Goal: Task Accomplishment & Management: Manage account settings

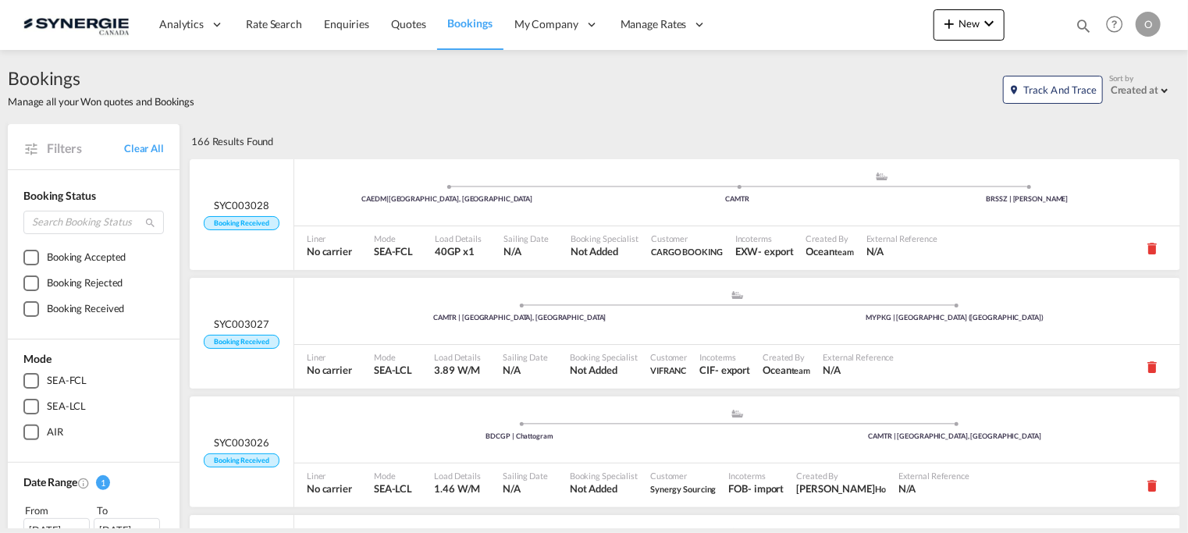
click at [1083, 24] on md-icon "icon-magnify" at bounding box center [1083, 25] width 17 height 17
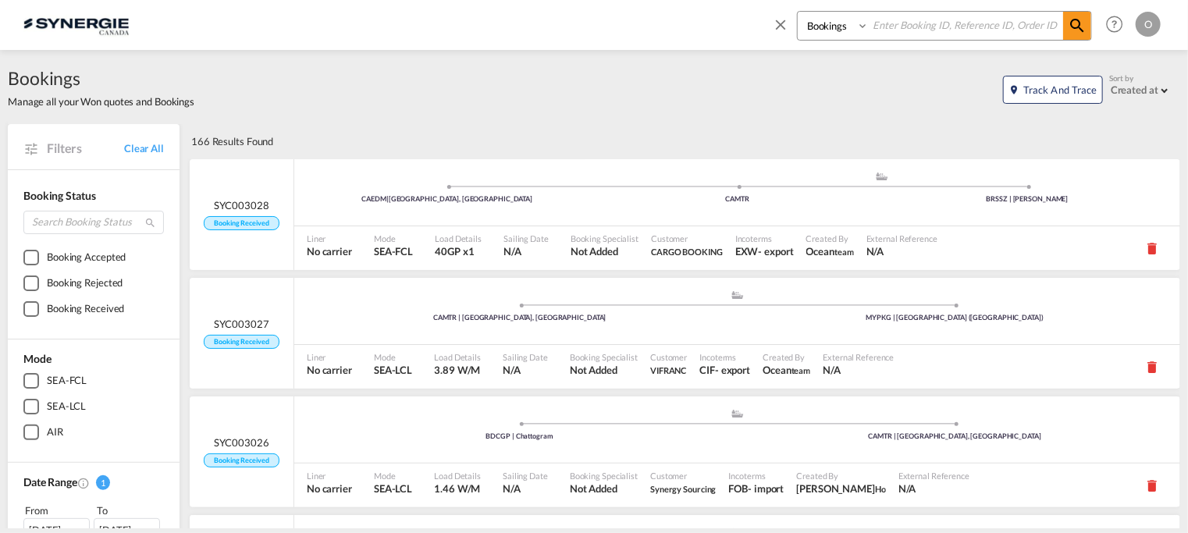
drag, startPoint x: 834, startPoint y: 27, endPoint x: 831, endPoint y: 39, distance: 12.1
click at [835, 27] on select "Bookings Quotes Enquiries" at bounding box center [835, 26] width 74 height 28
select select "Quotes"
click at [798, 12] on select "Bookings Quotes Enquiries" at bounding box center [835, 26] width 74 height 28
click at [937, 26] on input at bounding box center [966, 25] width 194 height 27
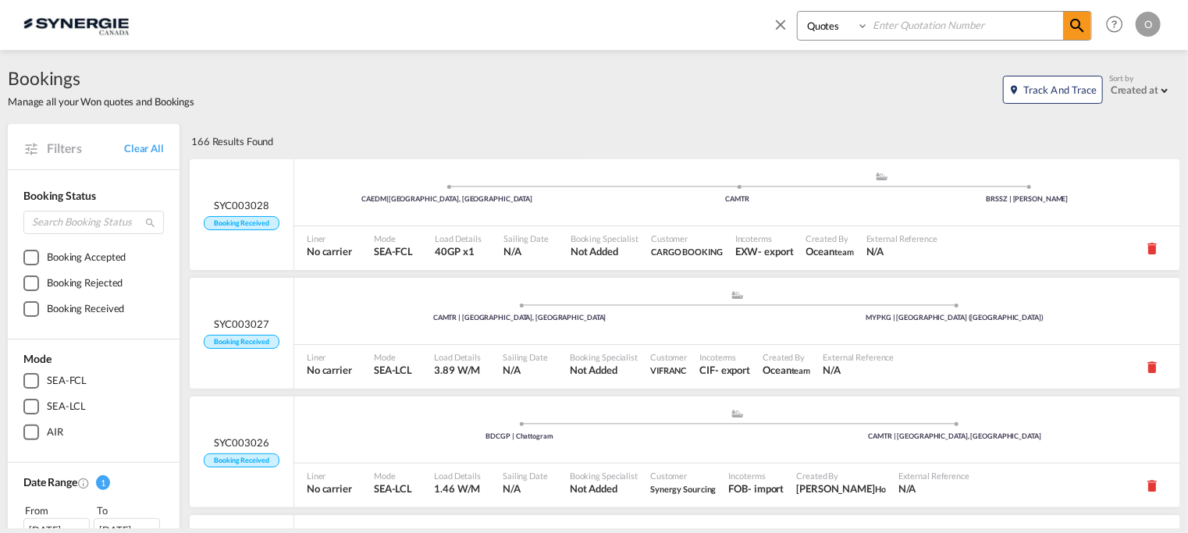
paste input "SYC000014474"
type input "SYC000014474"
click at [1080, 27] on md-icon "icon-magnify" at bounding box center [1077, 25] width 19 height 19
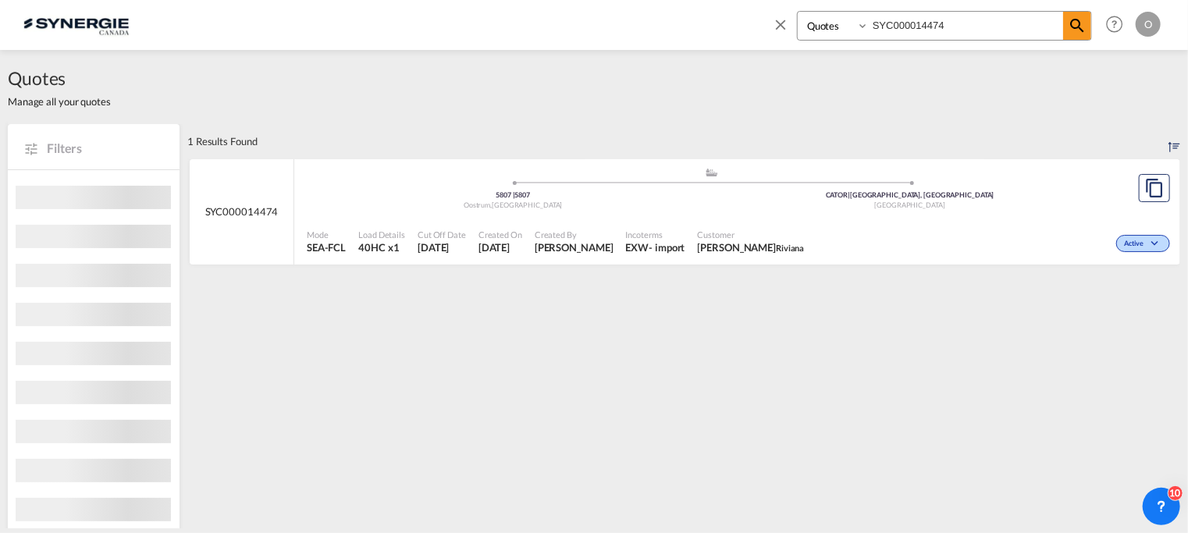
click at [717, 215] on div ".a{fill:#aaa8ad;} .a{fill:#aaa8ad;} 5807 | [GEOGRAPHIC_DATA] CATOR | [GEOGRAPHI…" at bounding box center [712, 192] width 810 height 51
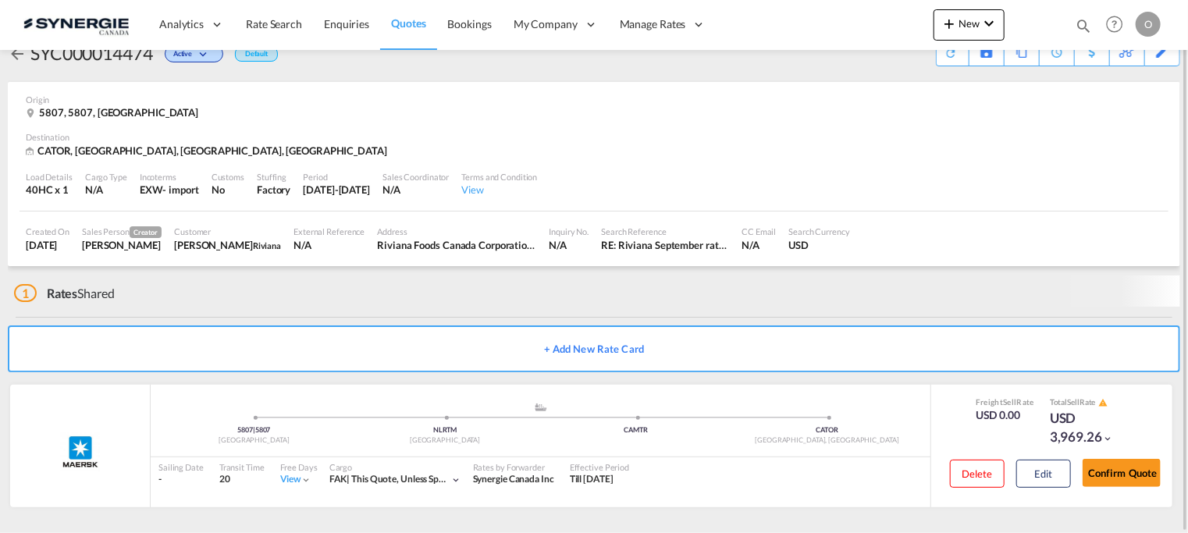
scroll to position [27, 0]
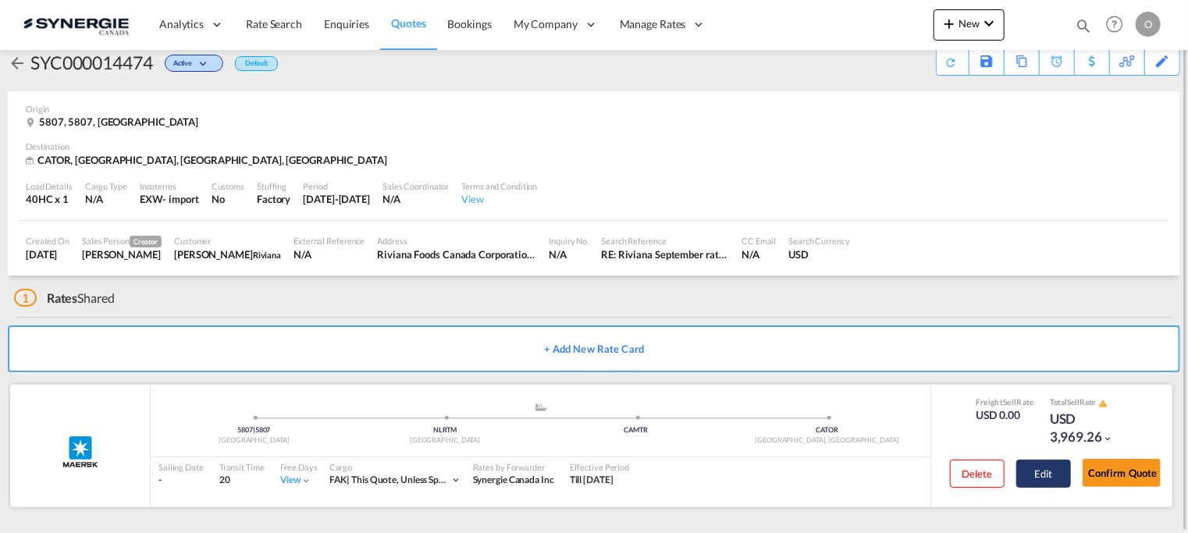
click at [1046, 468] on button "Edit" at bounding box center [1043, 474] width 55 height 28
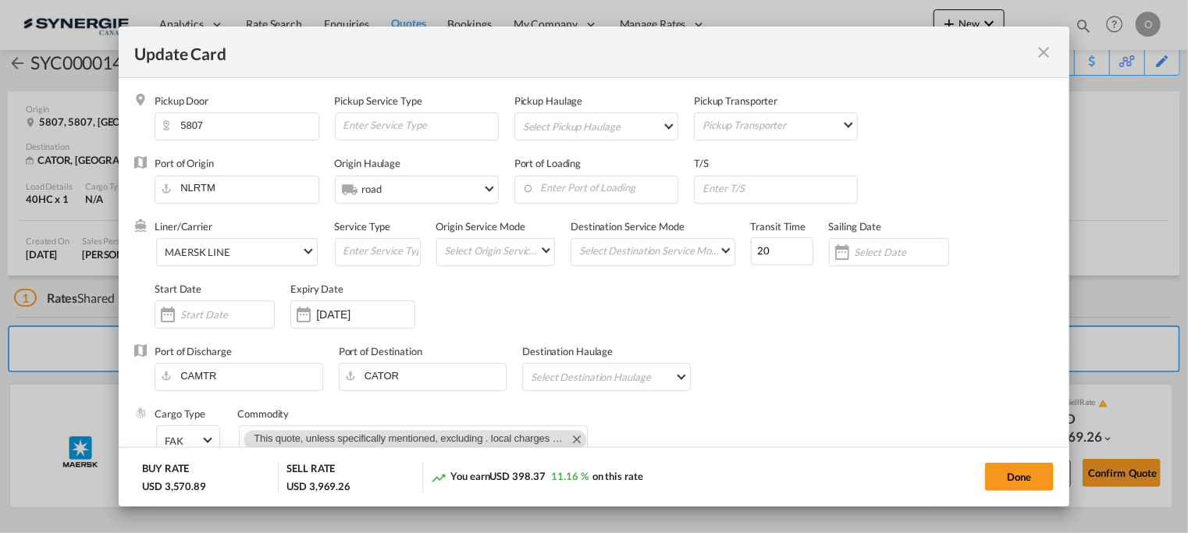
select select "per container"
select select "per B/L"
select select "per day"
select select "per hour"
select select "per day"
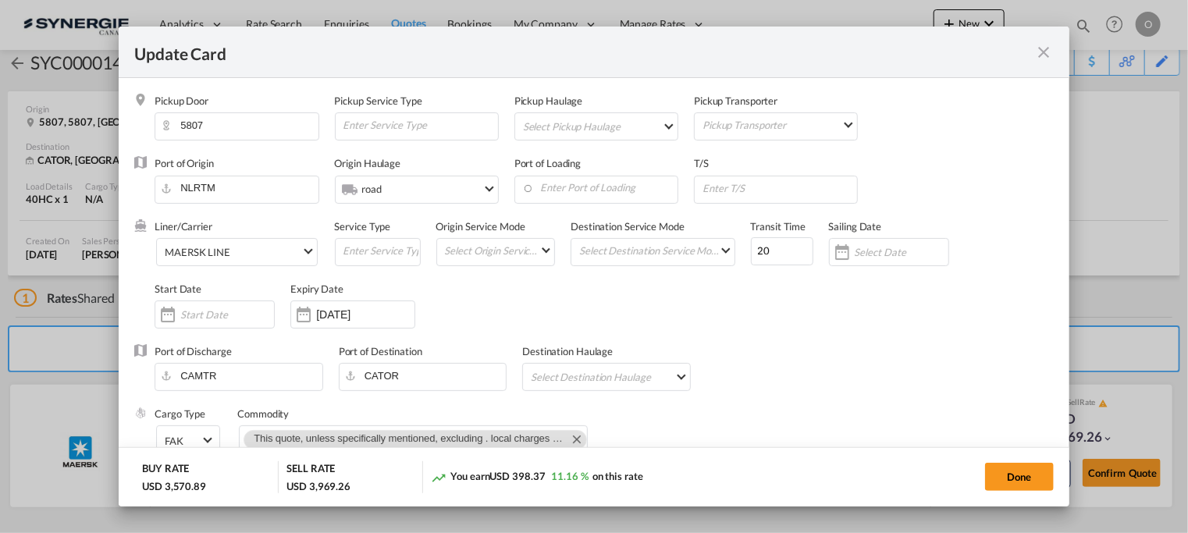
select select "per container"
select select "per B/L"
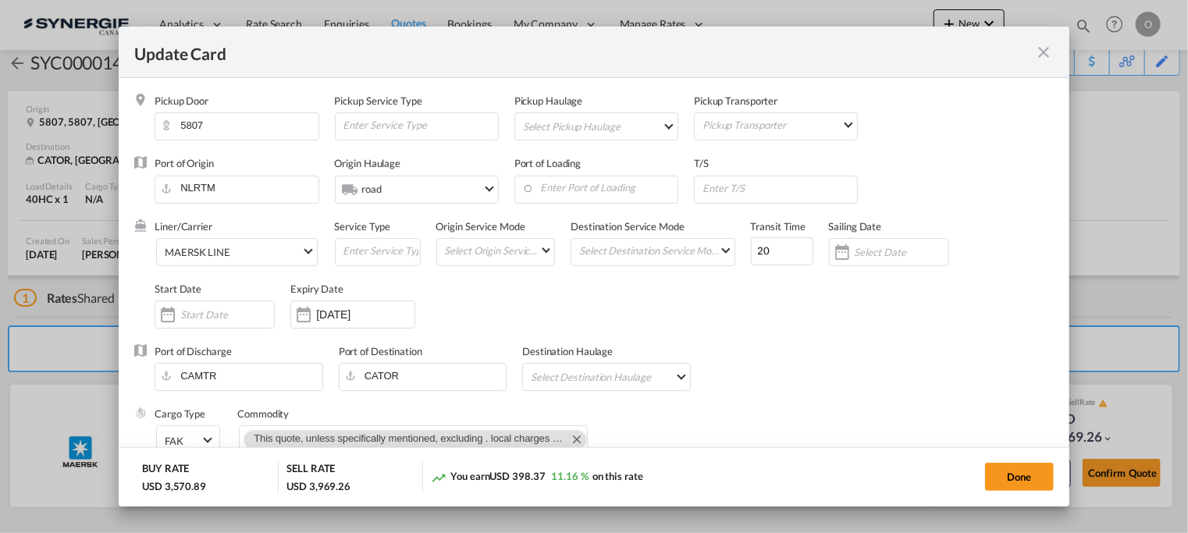
select select "per shipment"
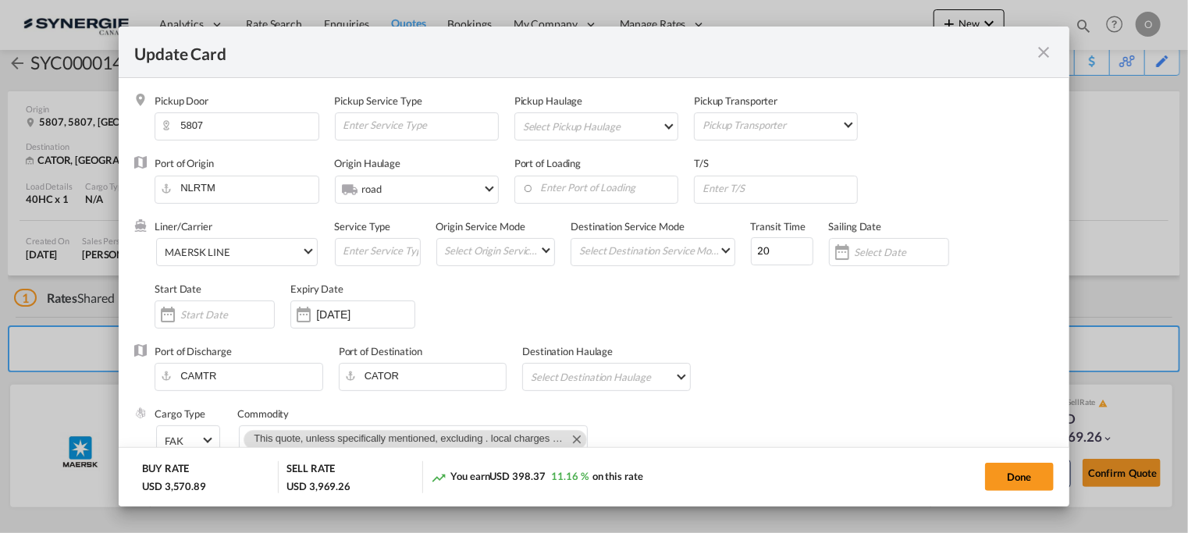
select select "per container"
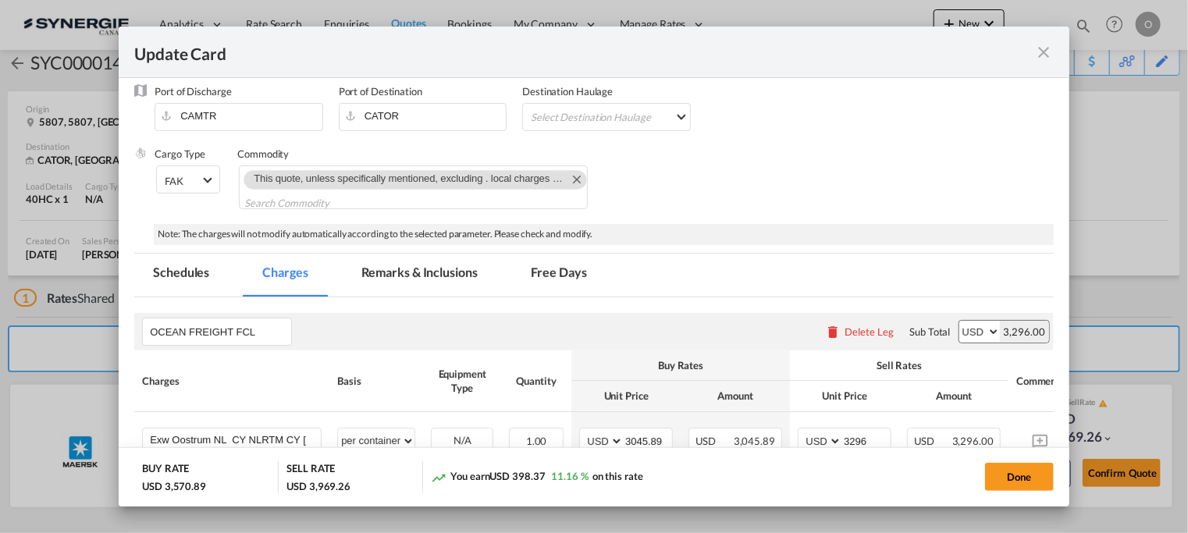
click at [415, 265] on md-tab-item "Remarks & Inclusions" at bounding box center [420, 275] width 154 height 43
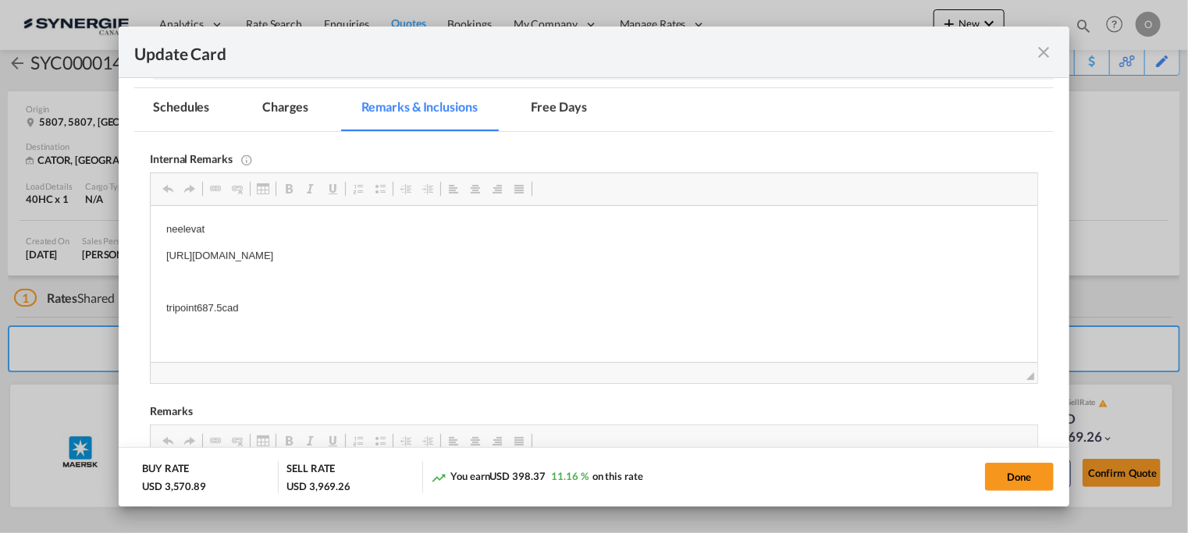
scroll to position [0, 0]
drag, startPoint x: 165, startPoint y: 251, endPoint x: 453, endPoint y: 235, distance: 288.5
drag, startPoint x: 574, startPoint y: 261, endPoint x: 137, endPoint y: 257, distance: 436.4
click at [151, 257] on html "neelevat https://app.frontapp.com/open/msg_1hfmfd5b?key=ru4WBfyyCMD9y8kPtk46F1a…" at bounding box center [594, 269] width 887 height 126
copy p "https://app.frontapp.com/open/msg_1hfmfd5b?key=ru4WBfyyCMD9y8kPtk46F1aBiivi47kc"
